Goal: Browse casually: Explore the website without a specific task or goal

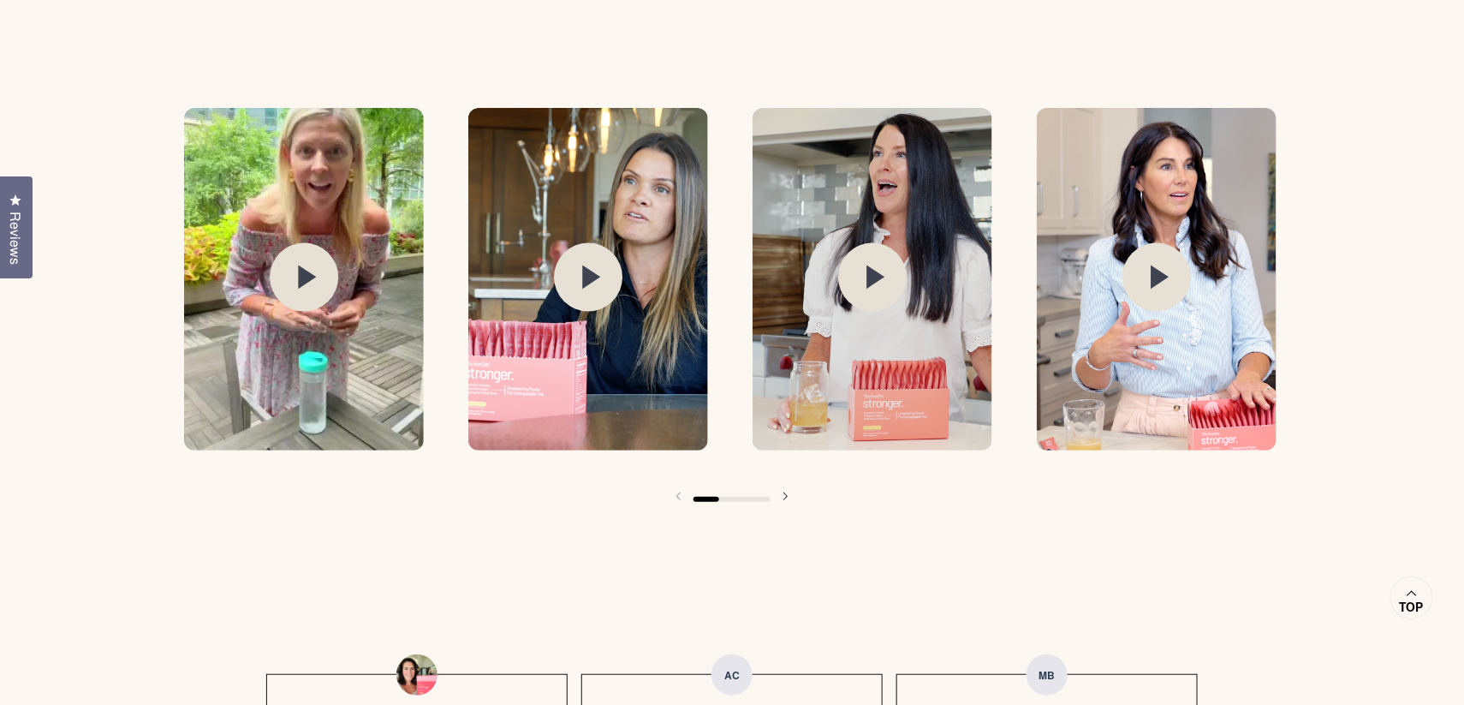
scroll to position [2549, 0]
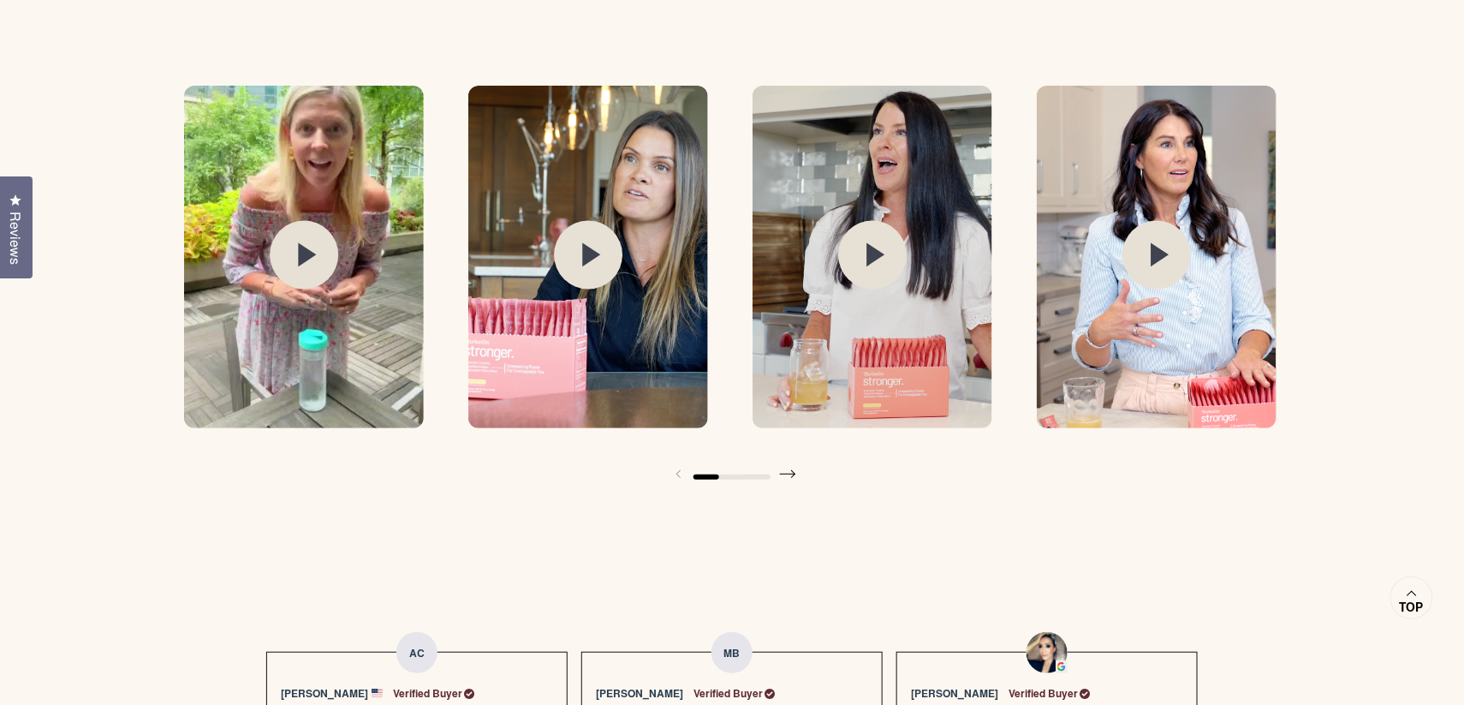
click at [787, 469] on span at bounding box center [788, 474] width 34 height 34
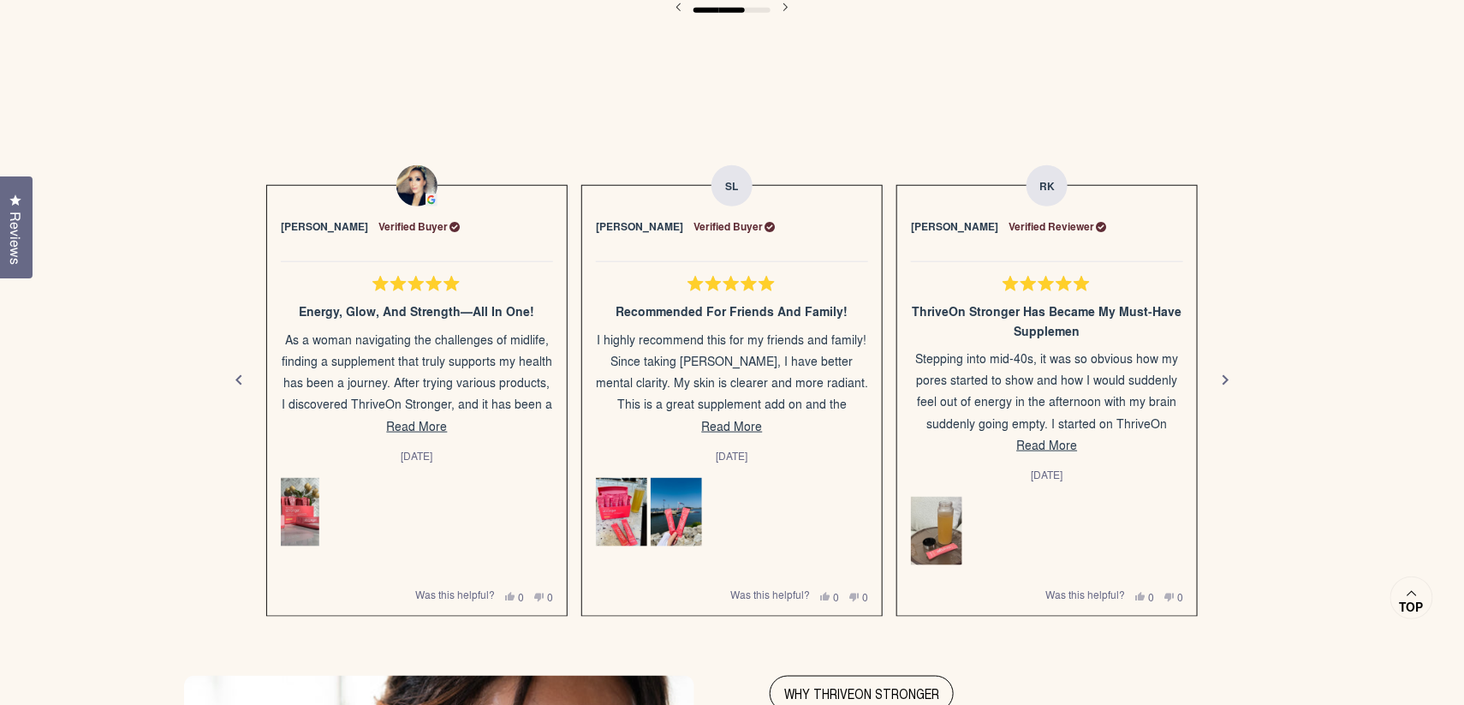
scroll to position [3016, 0]
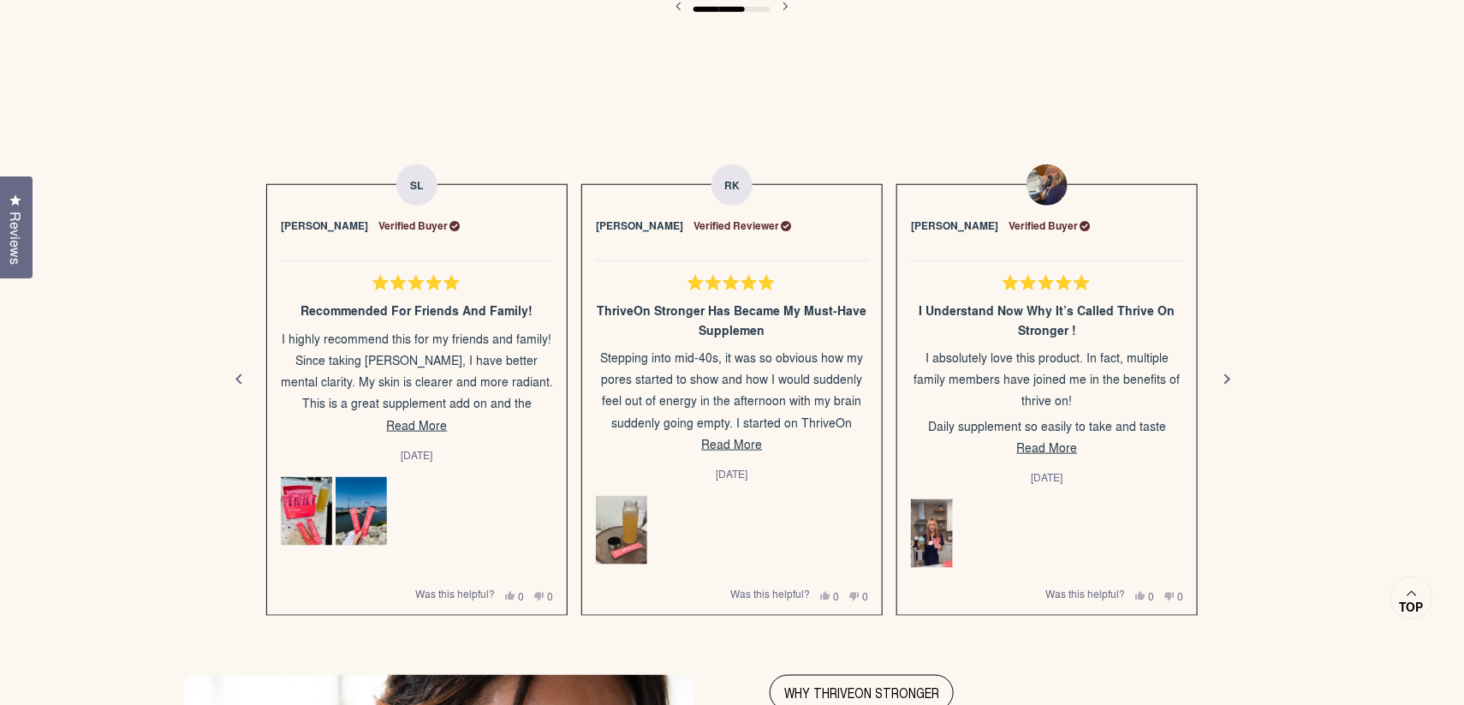
click at [1218, 369] on div "Next" at bounding box center [1227, 379] width 21 height 21
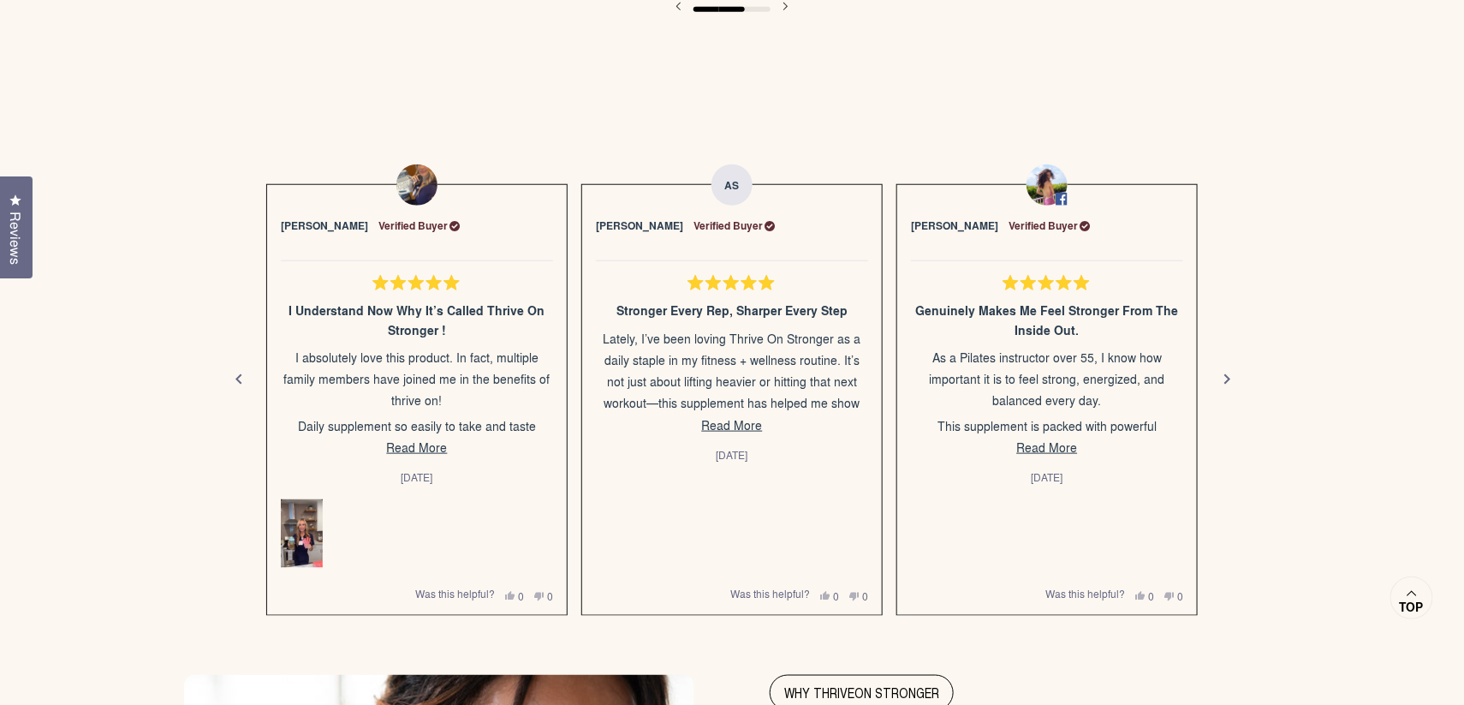
click at [1218, 369] on div "Next" at bounding box center [1227, 379] width 21 height 21
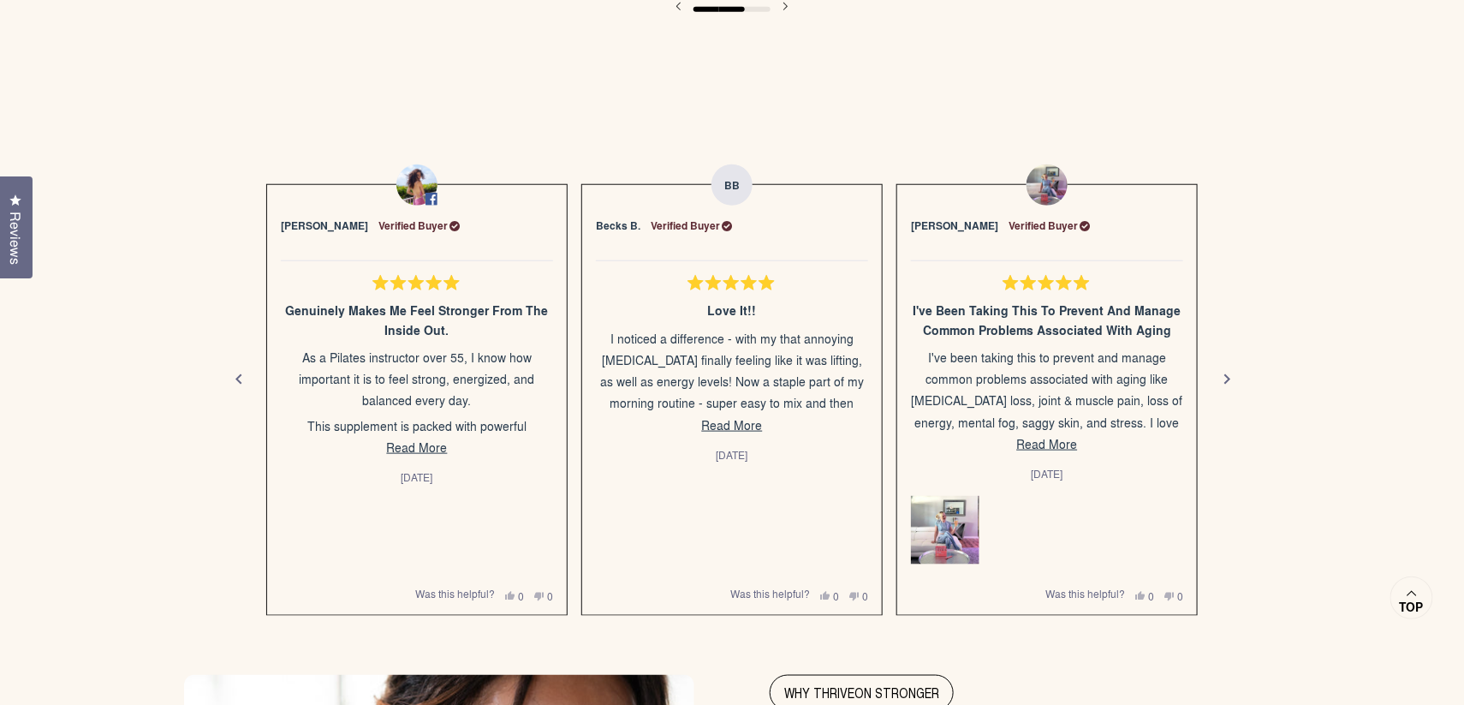
click at [1222, 369] on div "Next" at bounding box center [1227, 379] width 21 height 21
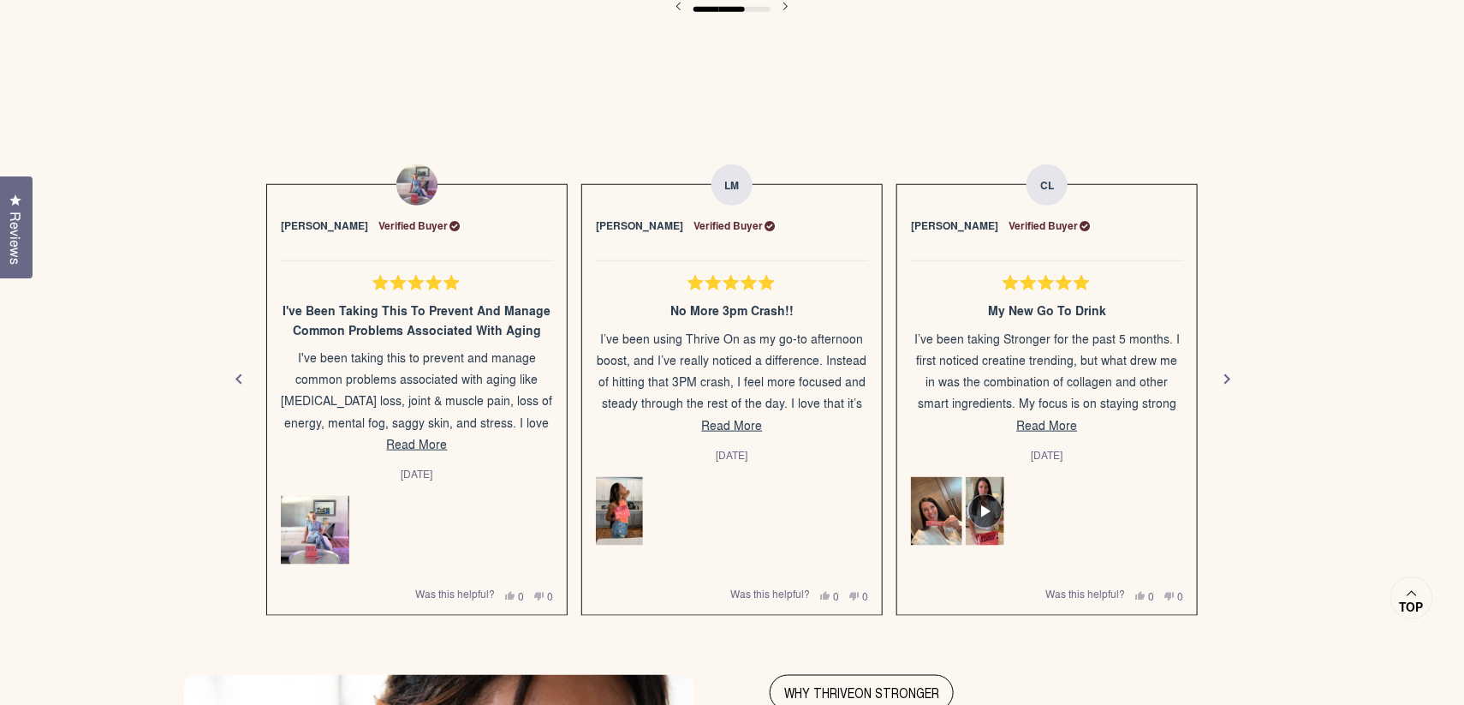
click at [1222, 369] on div "Next" at bounding box center [1227, 379] width 21 height 21
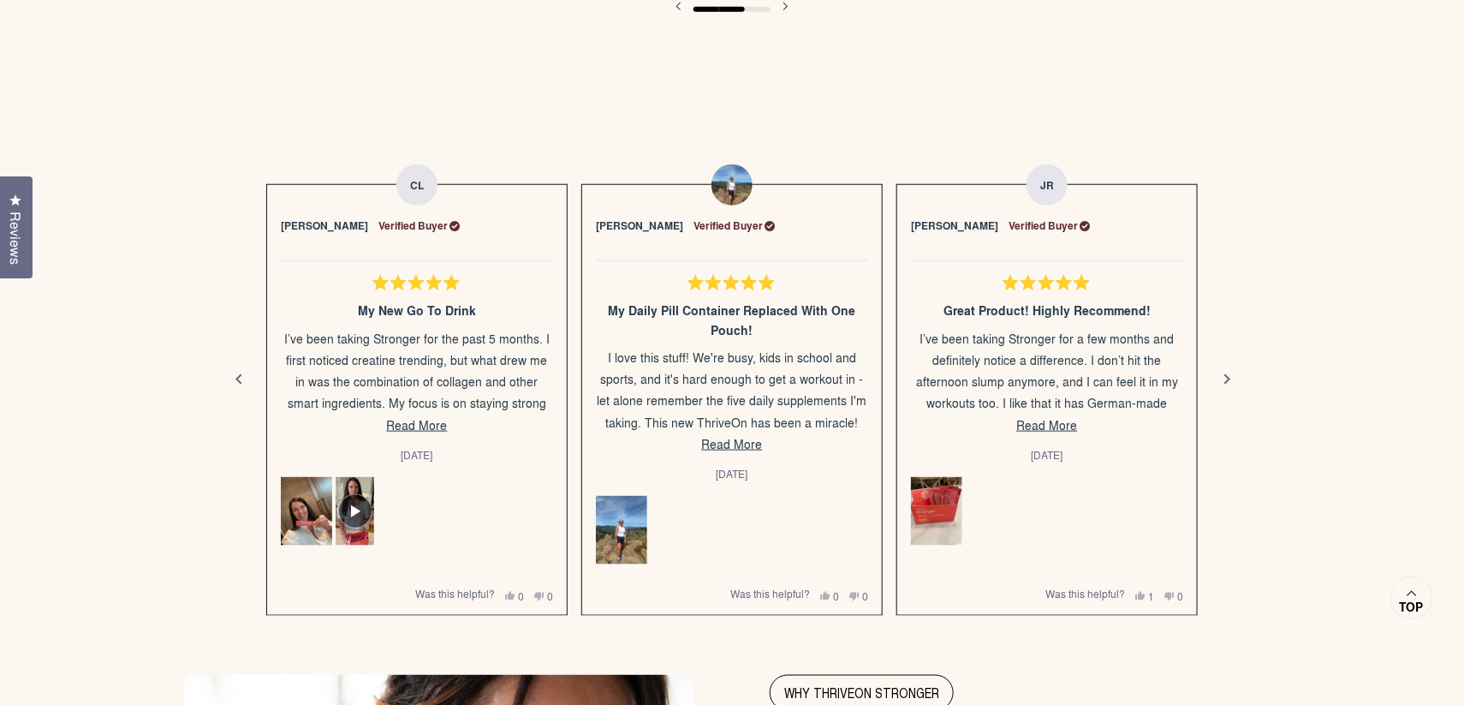
click at [1222, 369] on div "Next" at bounding box center [1227, 379] width 21 height 21
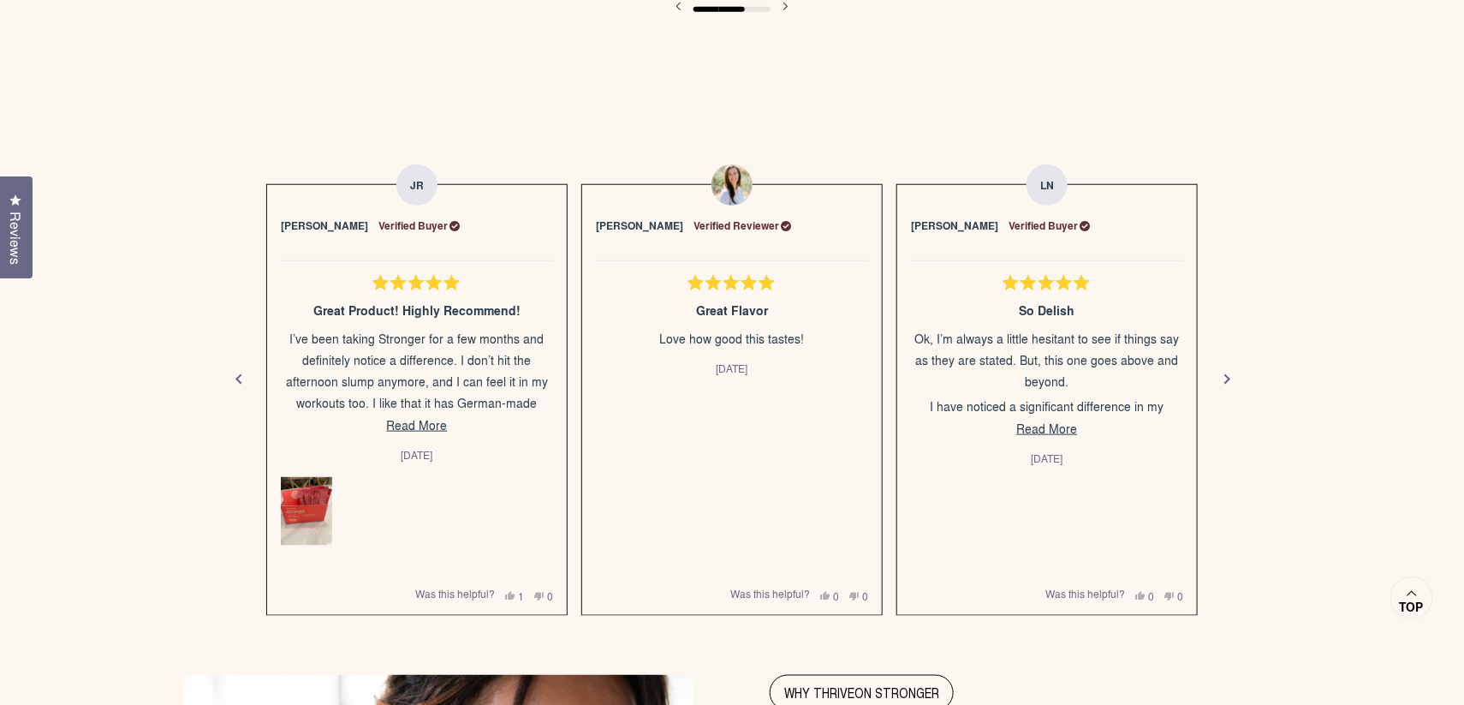
click at [1222, 369] on div "Next" at bounding box center [1227, 379] width 21 height 21
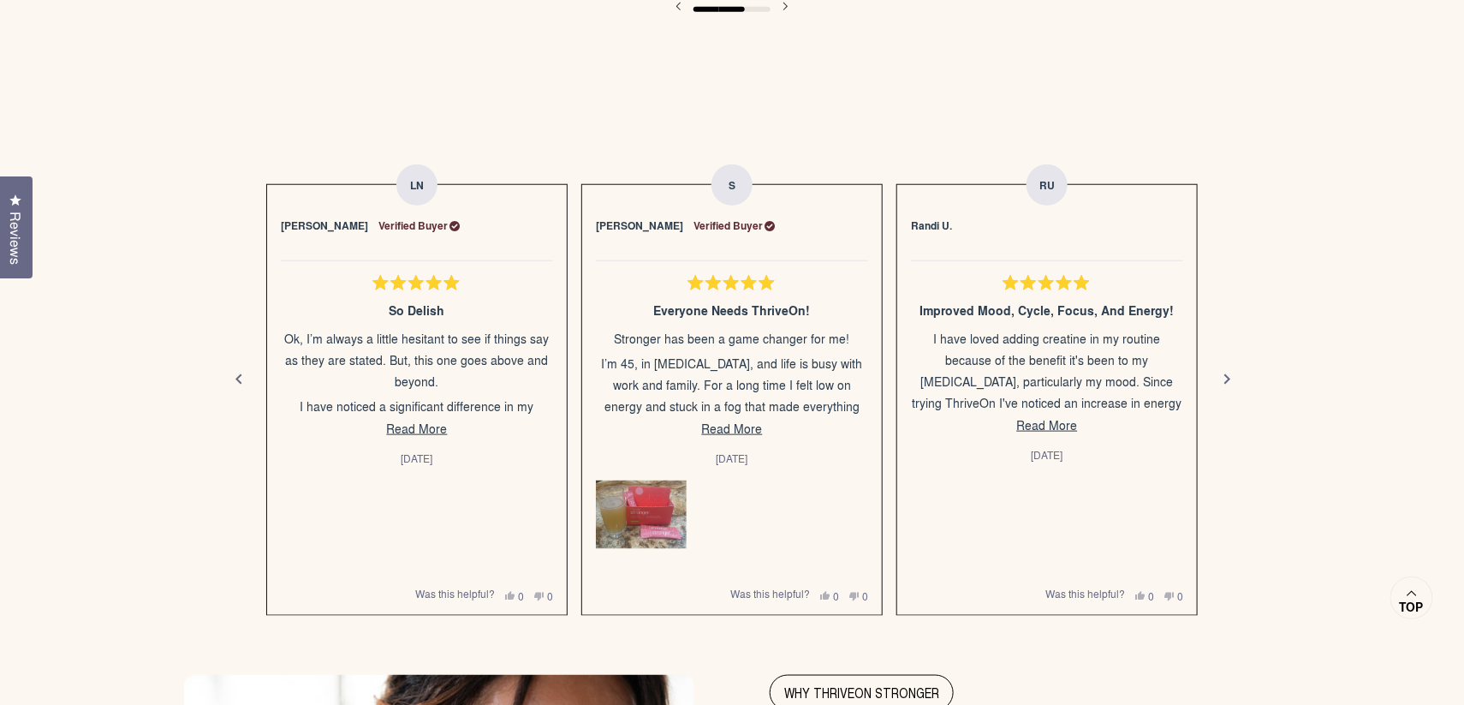
click at [1222, 369] on div "Next" at bounding box center [1227, 379] width 21 height 21
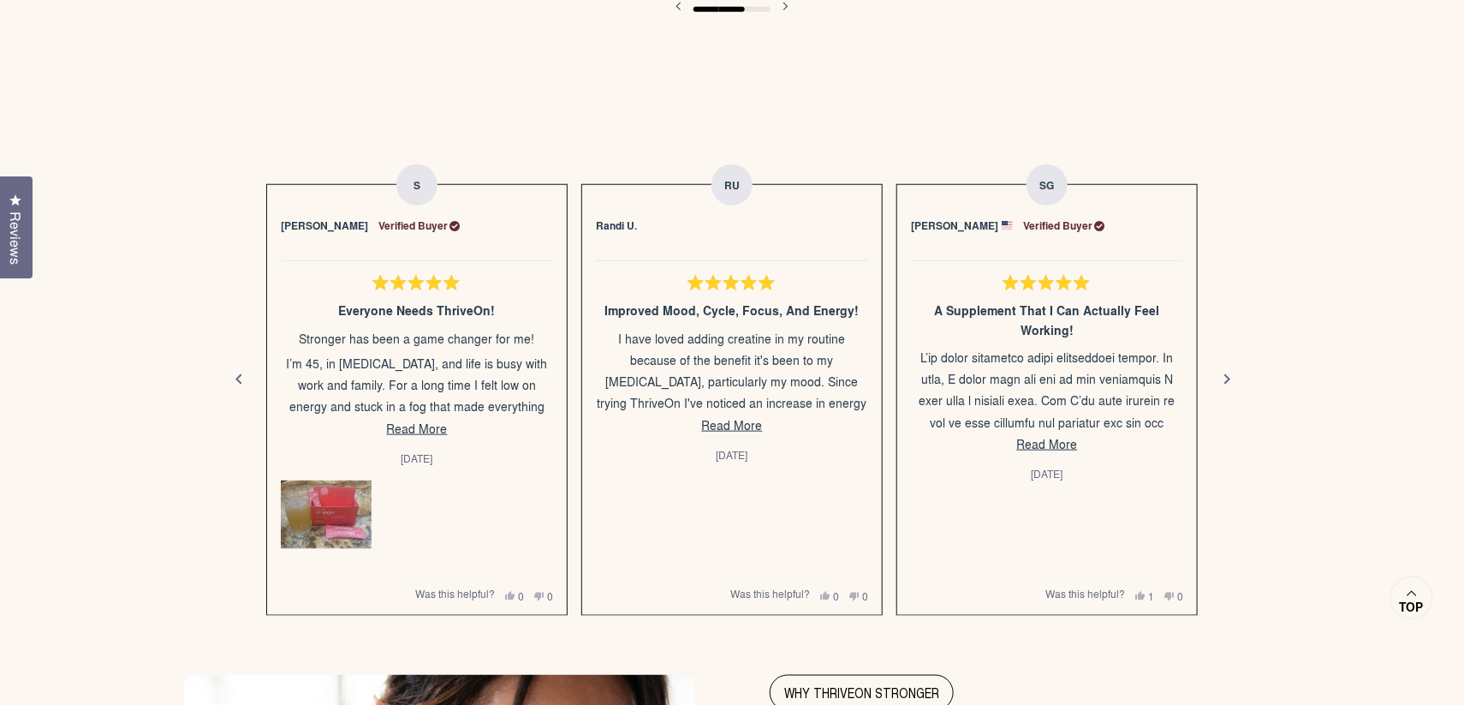
click at [1222, 369] on div "Next" at bounding box center [1227, 379] width 21 height 21
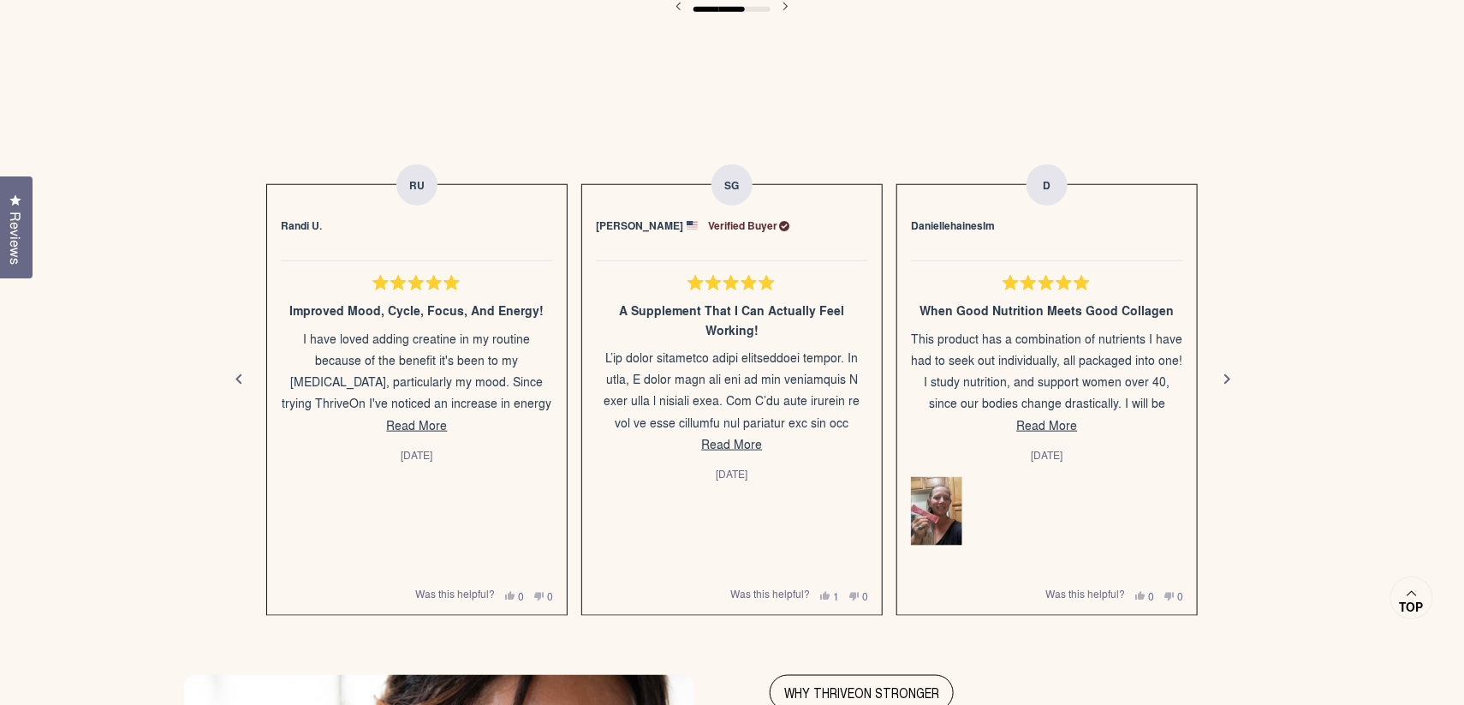
click at [1222, 369] on div "Next" at bounding box center [1227, 379] width 21 height 21
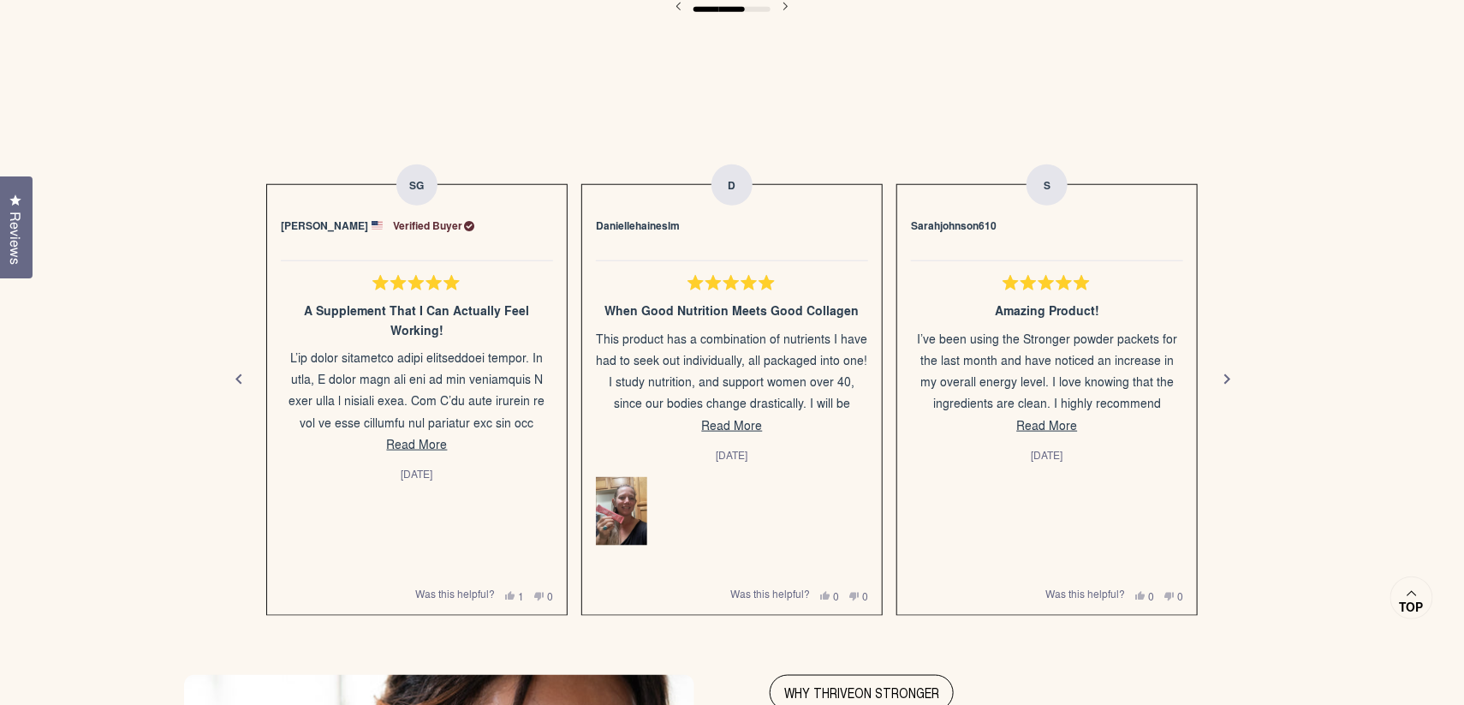
click at [1222, 369] on div "Next" at bounding box center [1227, 379] width 21 height 21
